Goal: Information Seeking & Learning: Learn about a topic

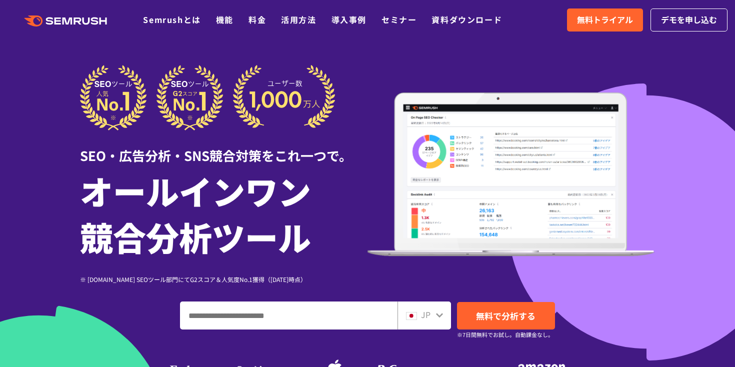
click at [287, 318] on input "ドメイン、キーワードまたはURLを入力してください" at bounding box center [289, 315] width 217 height 27
paste input "**********"
type input "**********"
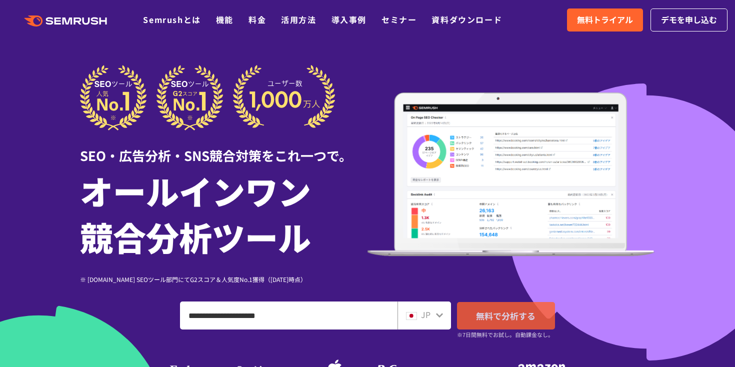
click at [484, 319] on span "無料で分析する" at bounding box center [506, 316] width 60 height 13
